Goal: Find specific page/section: Find specific page/section

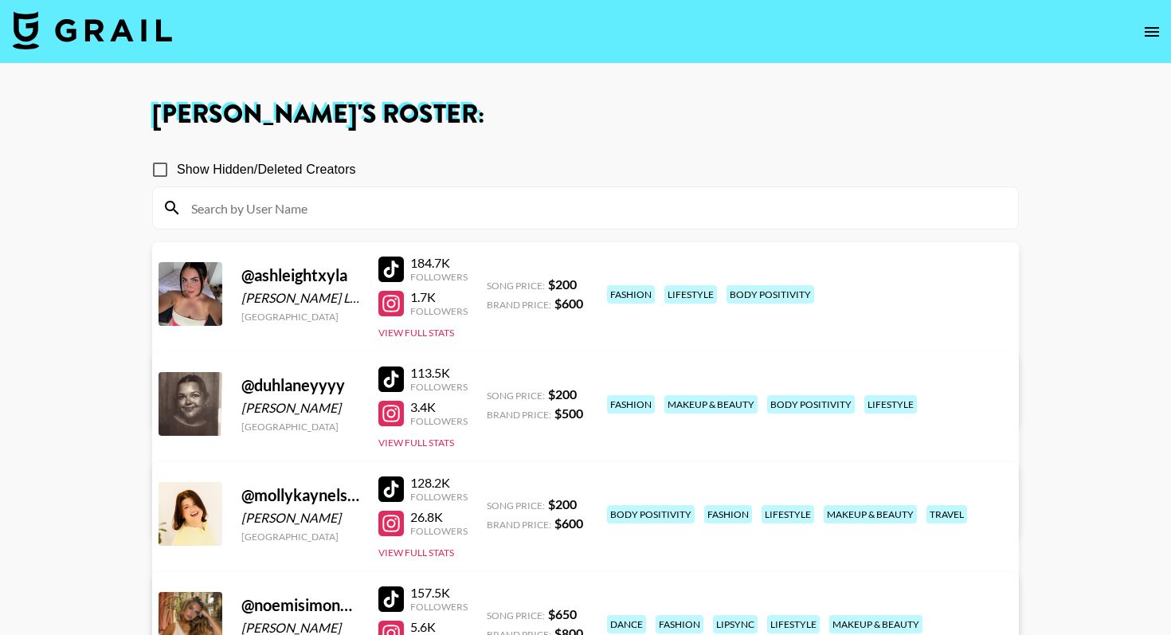
click at [137, 33] on img at bounding box center [92, 30] width 159 height 38
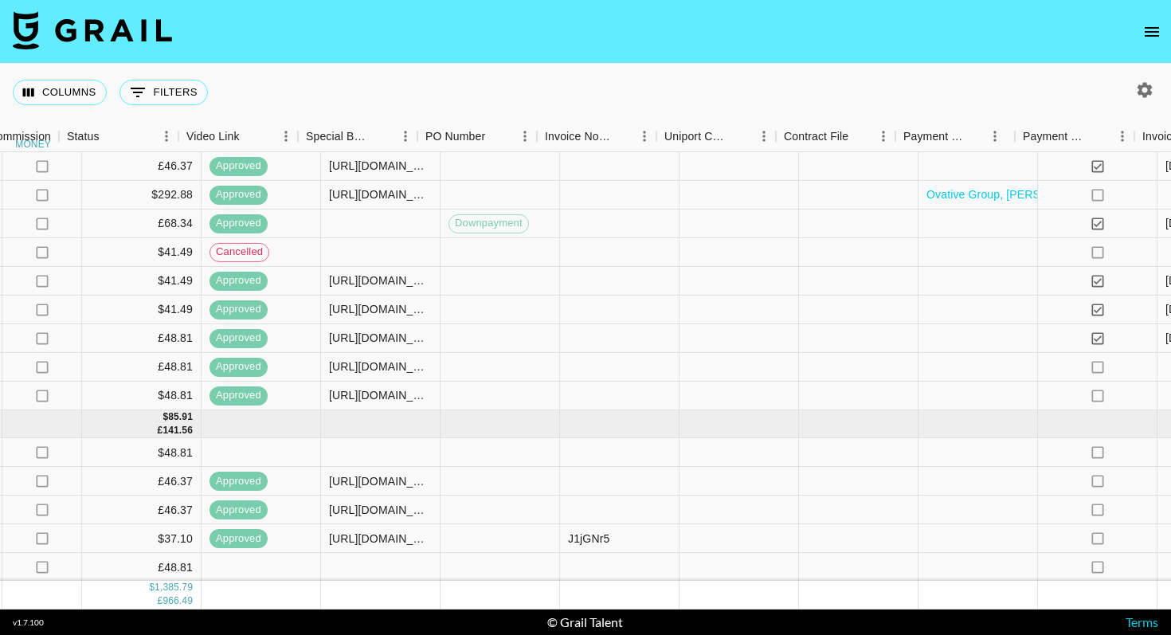
scroll to position [1088, 1474]
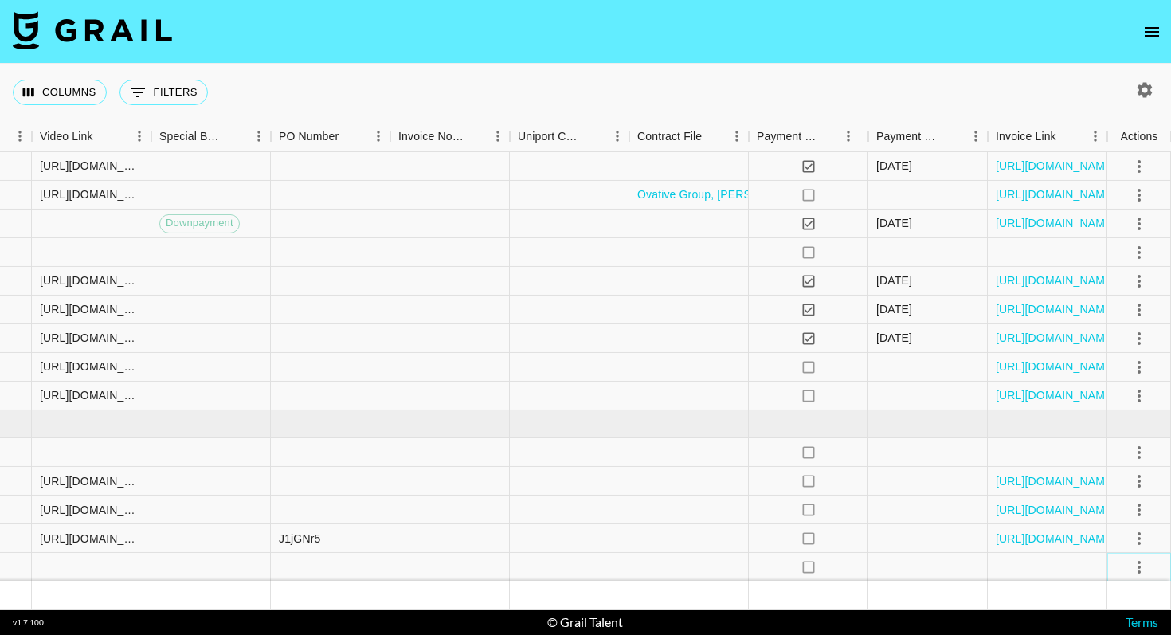
click at [1138, 562] on icon "select merge strategy" at bounding box center [1139, 567] width 3 height 13
click at [1107, 415] on li "Confirm" at bounding box center [1120, 418] width 104 height 29
click at [846, 81] on div "Columns 0 Filters + Booking" at bounding box center [585, 92] width 1171 height 57
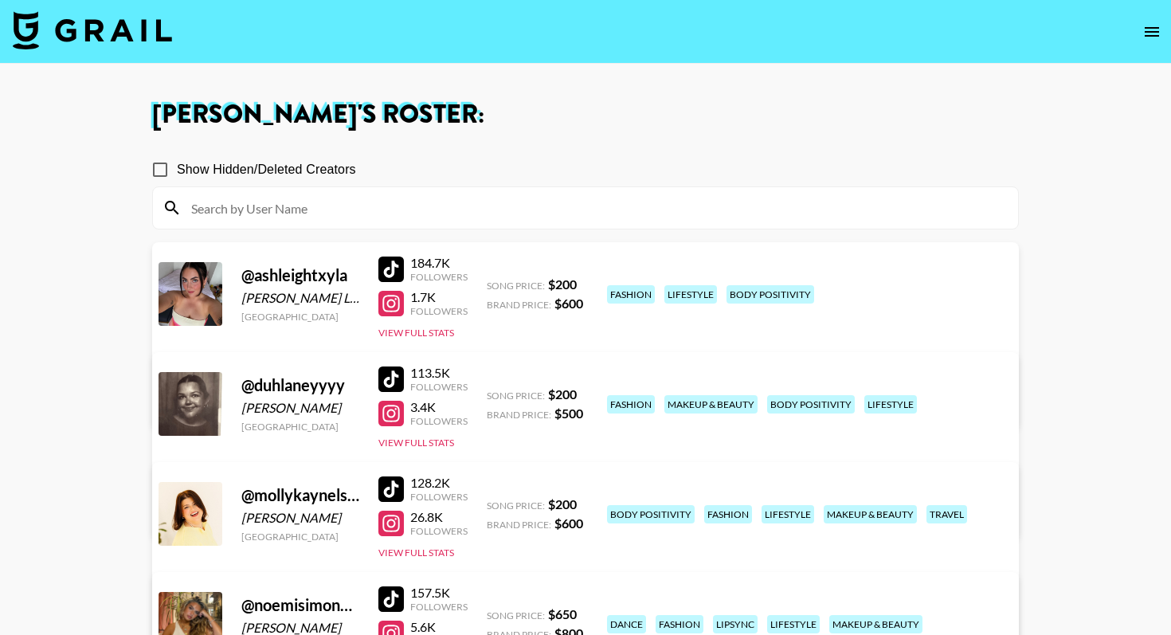
click at [121, 32] on img at bounding box center [92, 30] width 159 height 38
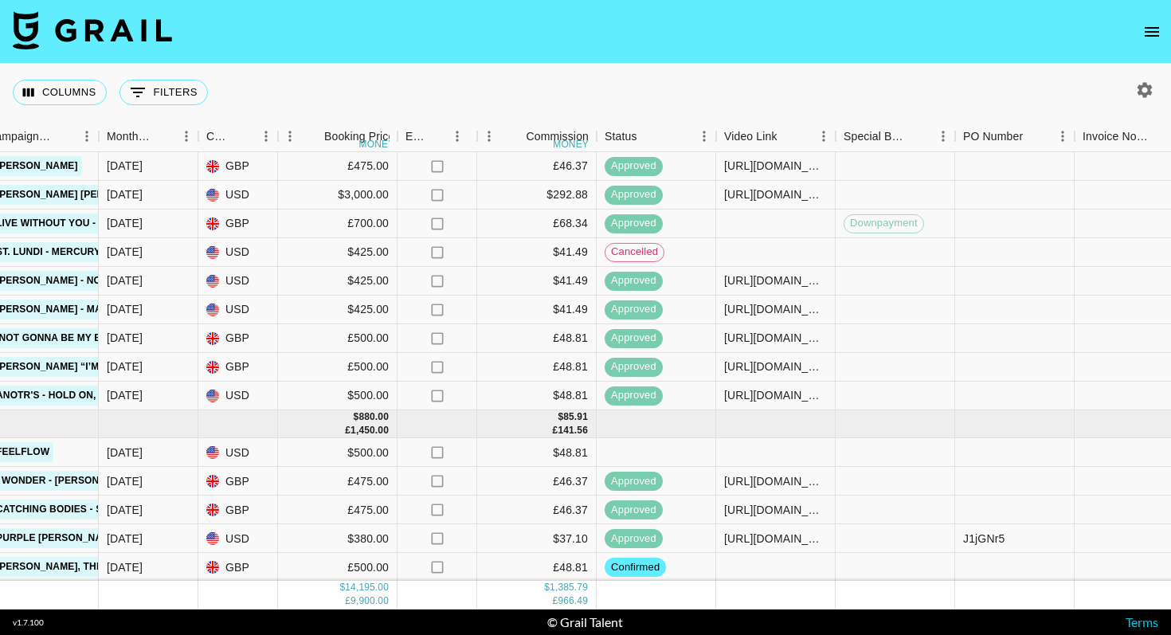
scroll to position [1088, 790]
